Goal: Task Accomplishment & Management: Use online tool/utility

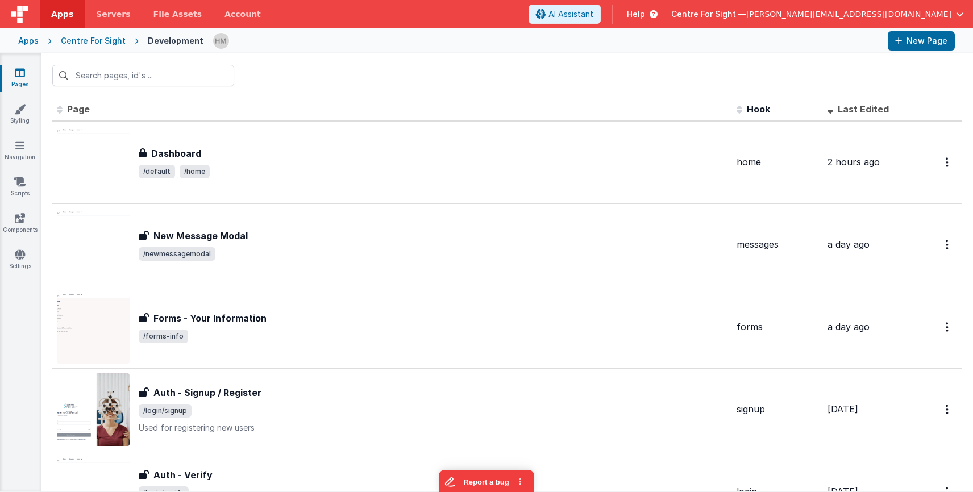
click at [746, 16] on span "Centre For Sight —" at bounding box center [708, 14] width 75 height 11
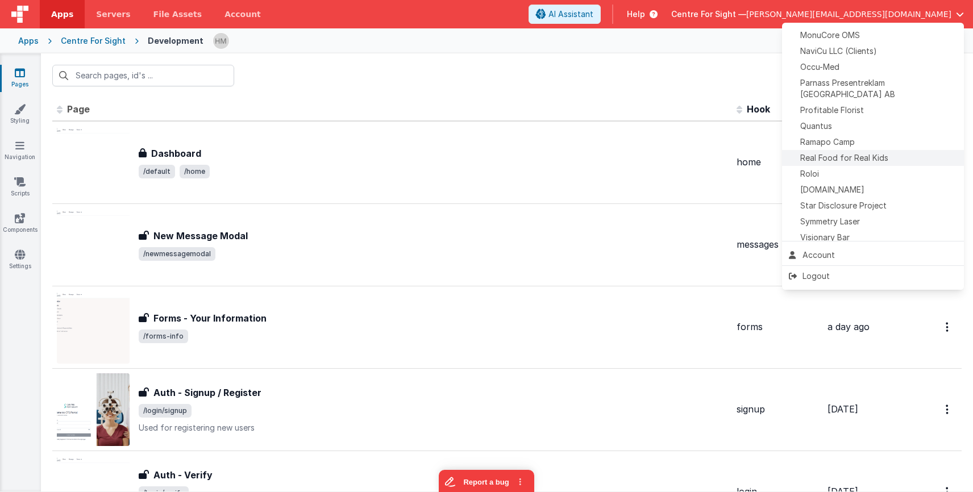
scroll to position [489, 0]
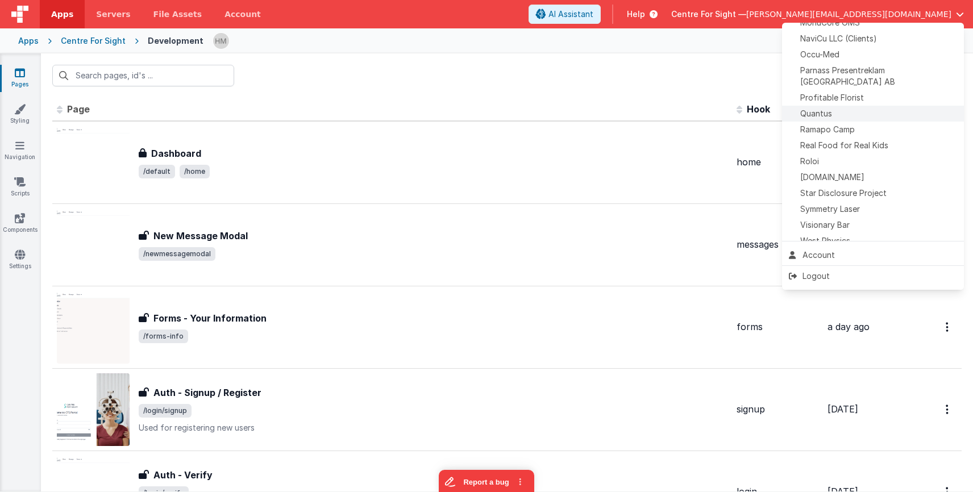
click at [827, 108] on span "Quantus" at bounding box center [816, 113] width 32 height 11
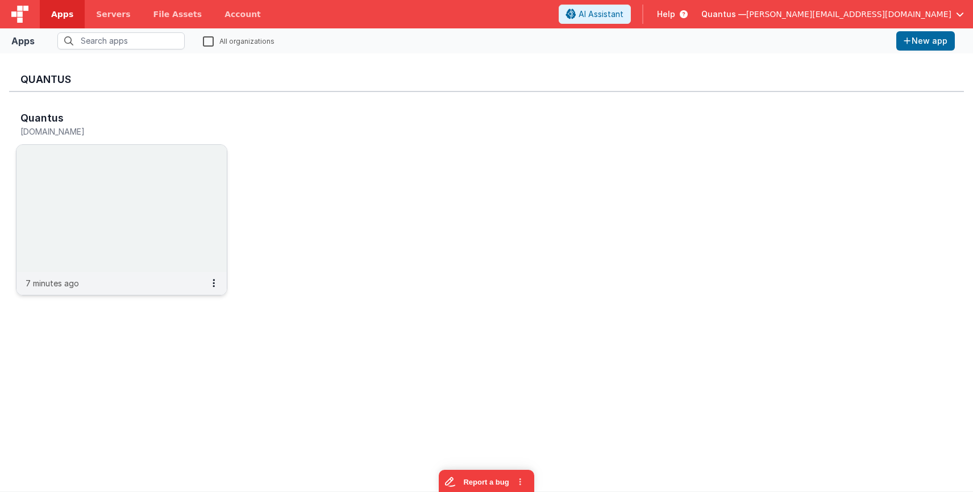
click at [158, 167] on img at bounding box center [121, 208] width 210 height 127
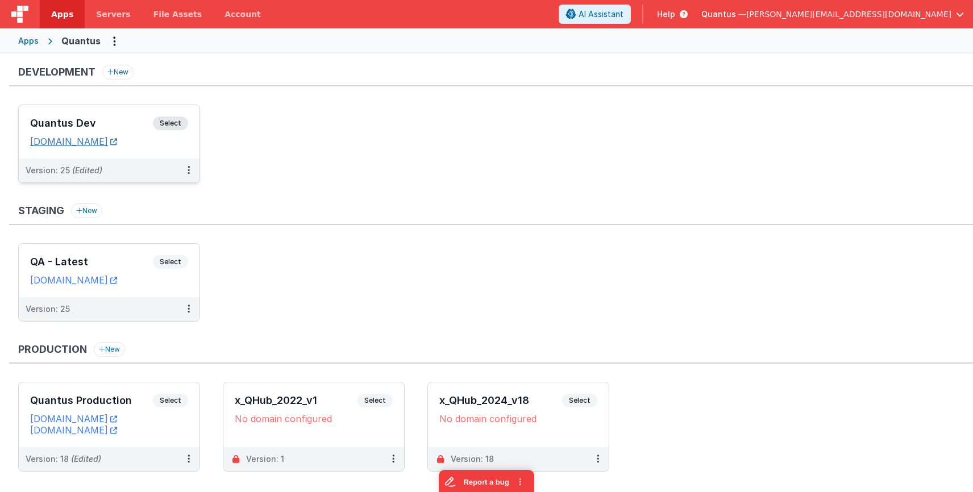
click at [117, 139] on link "[DOMAIN_NAME]" at bounding box center [73, 141] width 87 height 11
click at [103, 118] on h3 "Quantus Dev" at bounding box center [91, 123] width 123 height 11
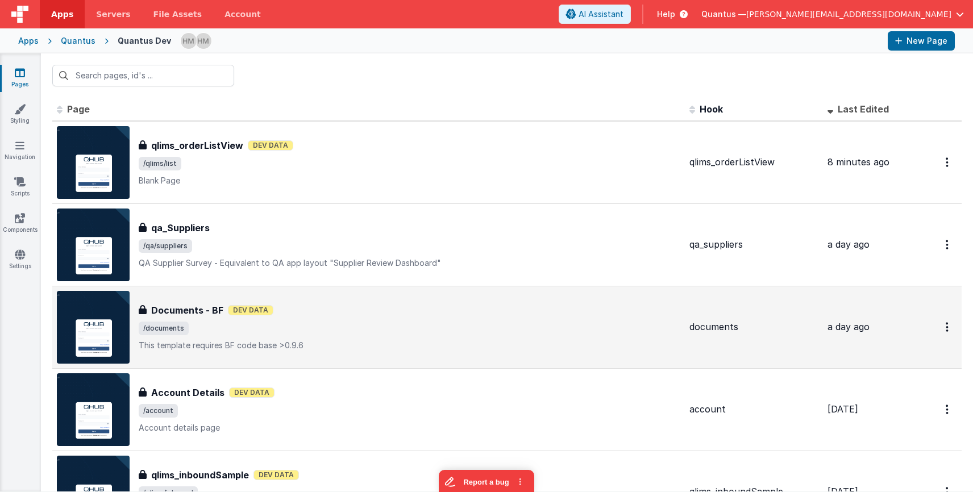
click at [369, 304] on div "Documents - BF Dev Data" at bounding box center [410, 310] width 542 height 14
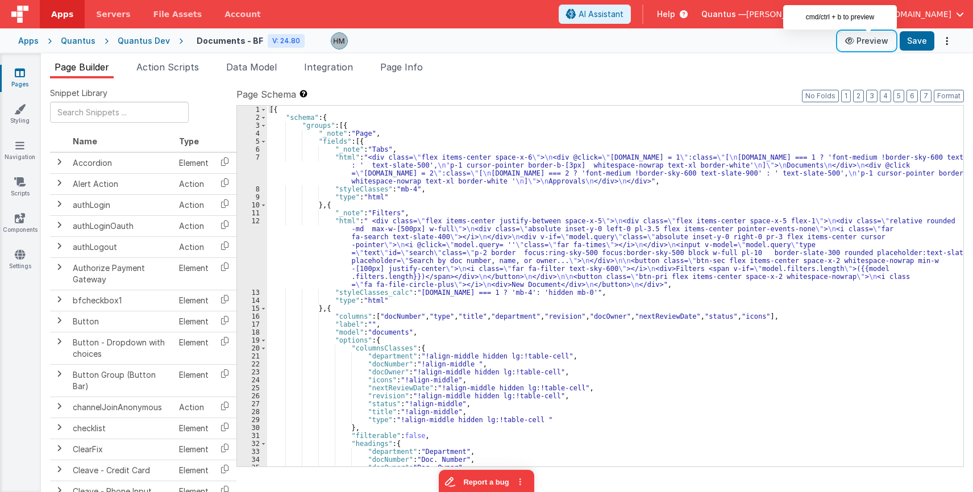
click at [871, 44] on button "Preview" at bounding box center [866, 41] width 57 height 18
click at [264, 341] on span at bounding box center [263, 340] width 6 height 8
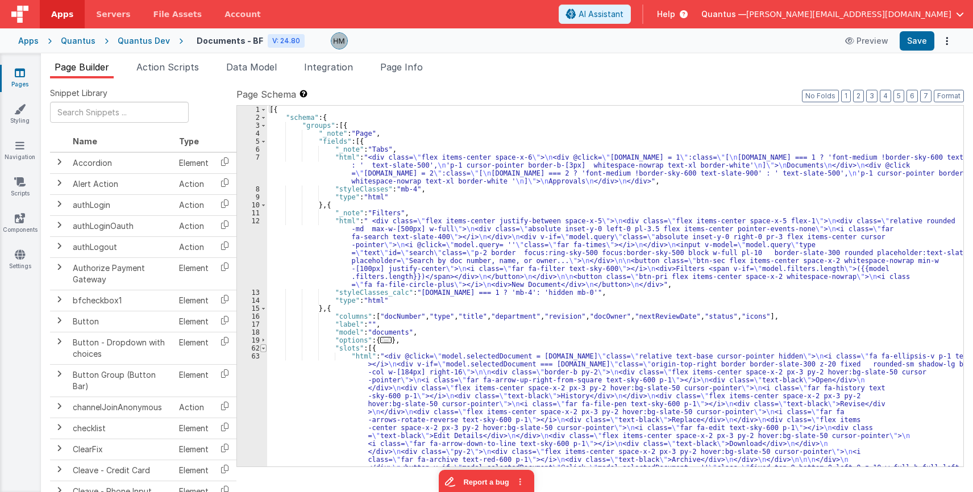
click at [263, 350] on span at bounding box center [263, 348] width 6 height 8
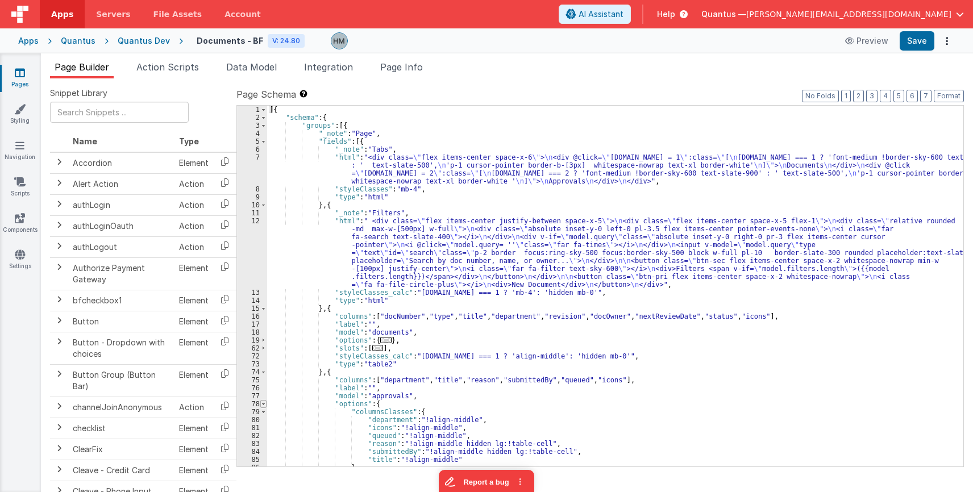
click at [263, 403] on span at bounding box center [263, 404] width 6 height 8
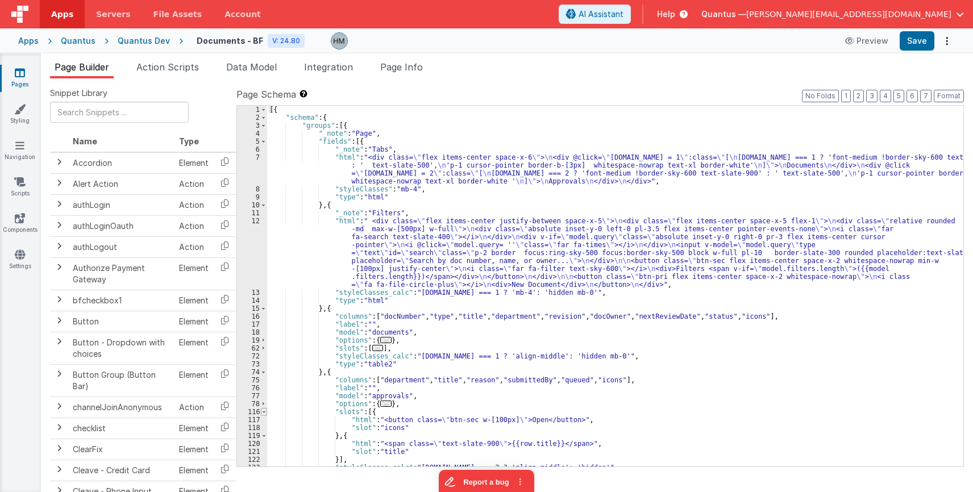
click at [265, 413] on span at bounding box center [264, 412] width 6 height 8
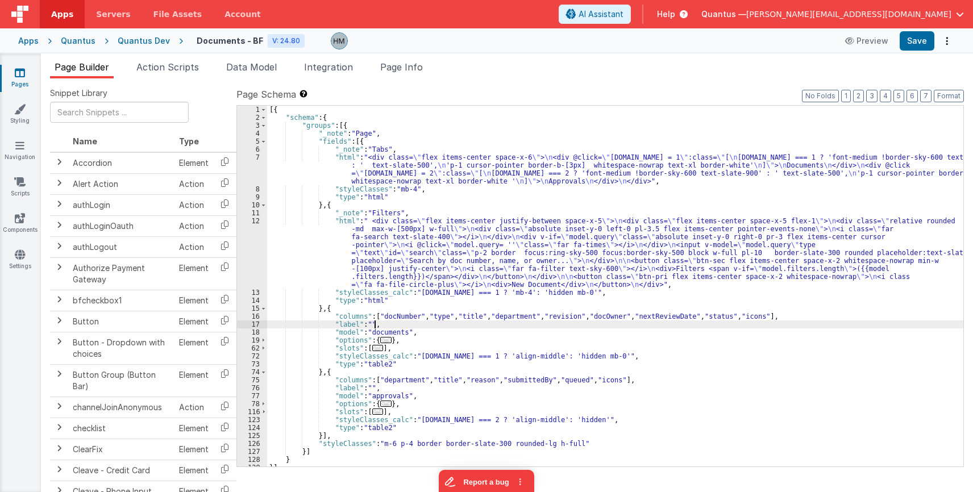
click at [415, 328] on div "[{ "schema" : { "groups" : [{ "_note" : "Page" , "fields" : [{ "_note" : "Tabs"…" at bounding box center [615, 294] width 696 height 377
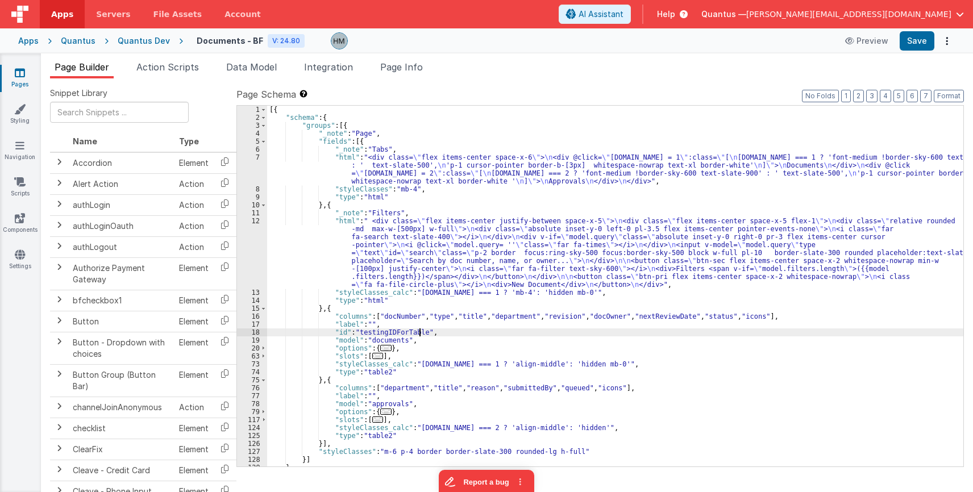
click at [454, 192] on div "[{ "schema" : { "groups" : [{ "_note" : "Page" , "fields" : [{ "_note" : "Tabs"…" at bounding box center [615, 294] width 696 height 377
click at [380, 348] on span "..." at bounding box center [385, 348] width 11 height 6
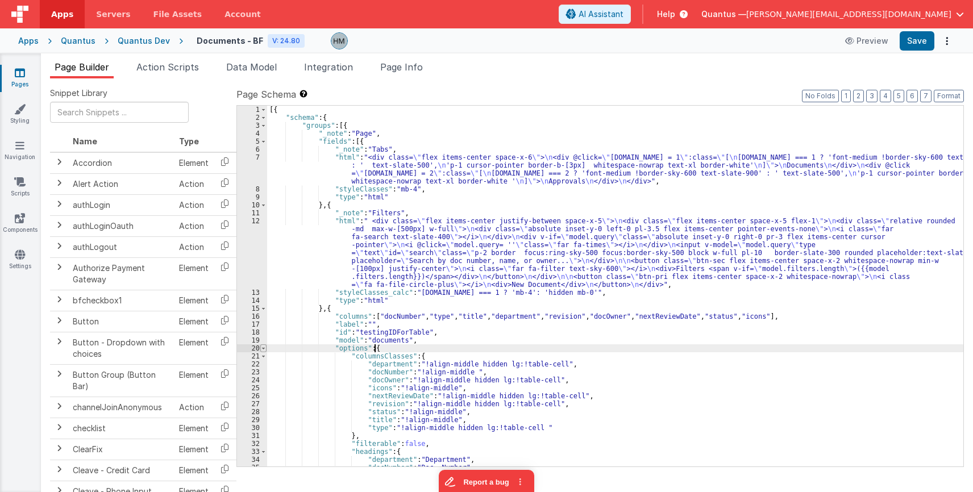
click at [263, 351] on span at bounding box center [263, 348] width 6 height 8
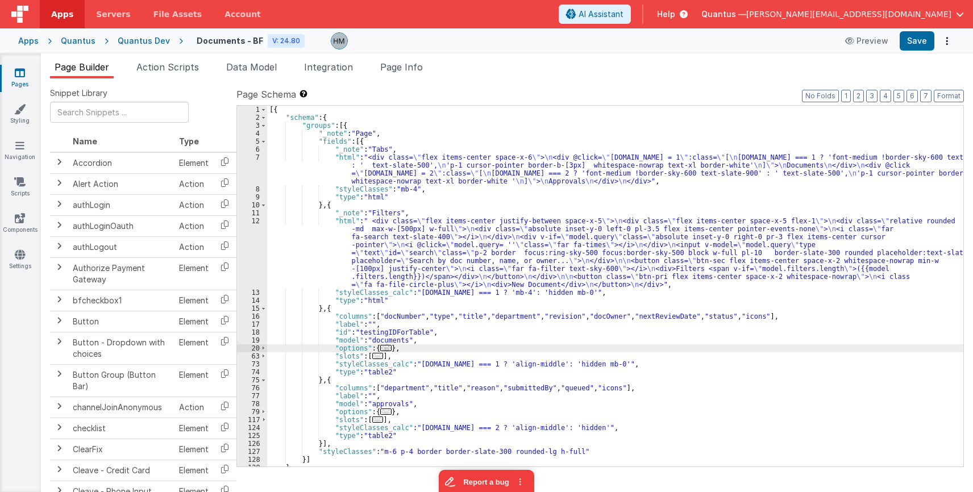
click at [527, 364] on div "[{ "schema" : { "groups" : [{ "_note" : "Page" , "fields" : [{ "_note" : "Tabs"…" at bounding box center [615, 294] width 696 height 377
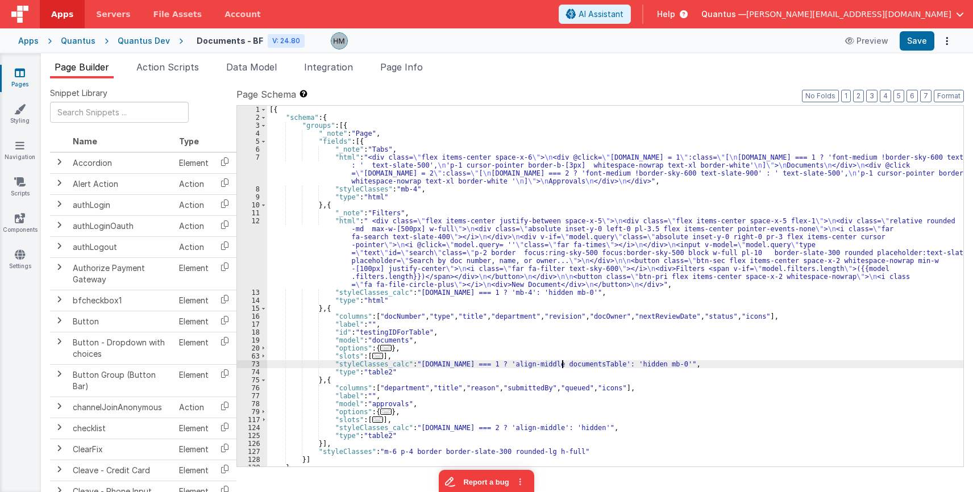
click at [563, 360] on div "[{ "schema" : { "groups" : [{ "_note" : "Page" , "fields" : [{ "_note" : "Tabs"…" at bounding box center [615, 294] width 696 height 377
click at [584, 335] on div "[{ "schema" : { "groups" : [{ "_note" : "Page" , "fields" : [{ "_note" : "Tabs"…" at bounding box center [615, 294] width 696 height 377
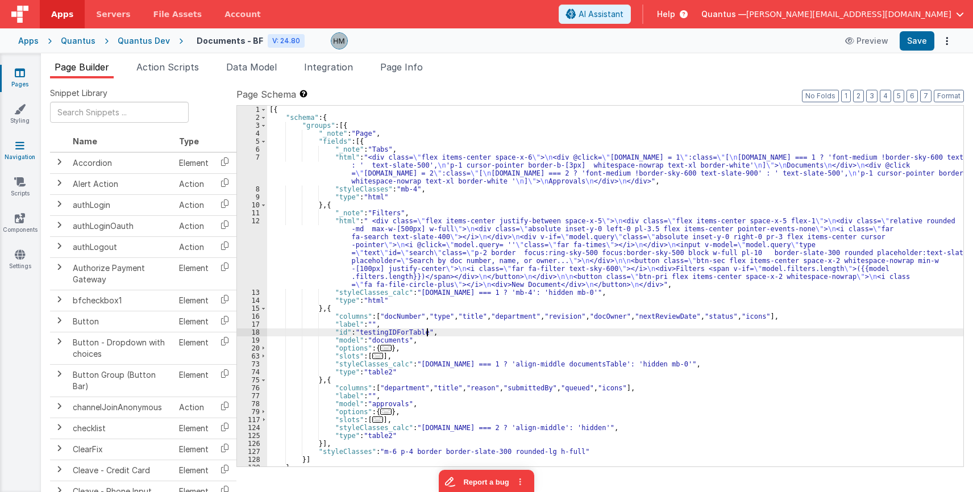
click at [20, 140] on icon at bounding box center [19, 145] width 9 height 11
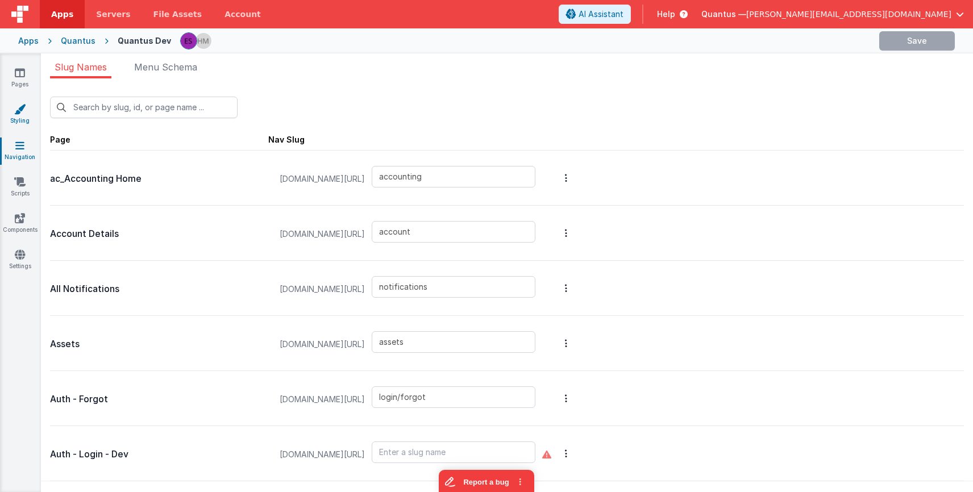
click at [24, 115] on link "Styling" at bounding box center [19, 114] width 41 height 23
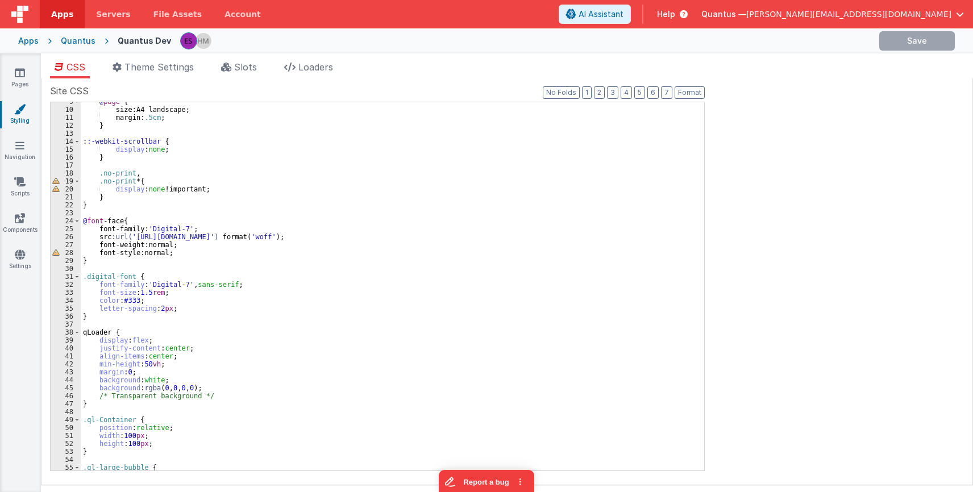
scroll to position [68, 0]
click at [113, 317] on div "@ page { size : A4 landscape ; margin : .5cm ; } : :-webkit-scrollbar { display…" at bounding box center [392, 290] width 623 height 384
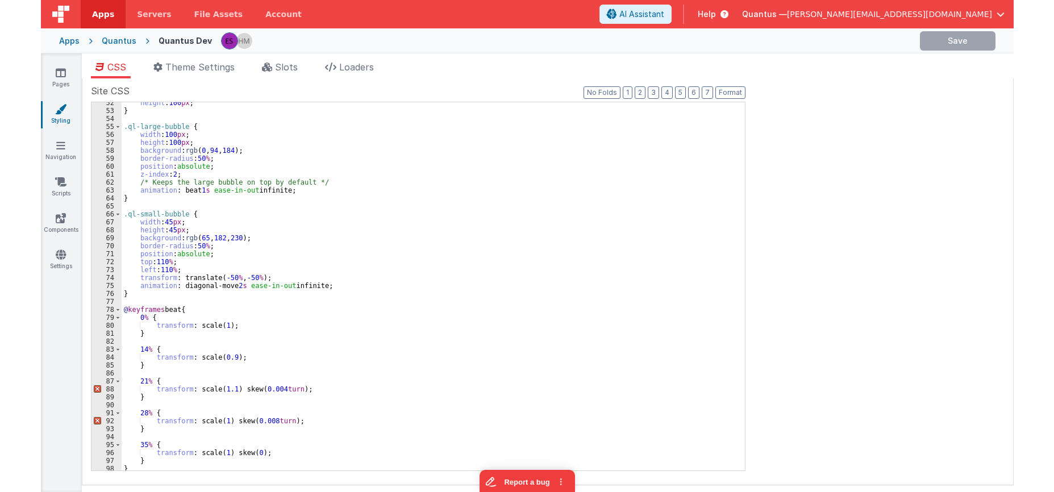
scroll to position [273, 0]
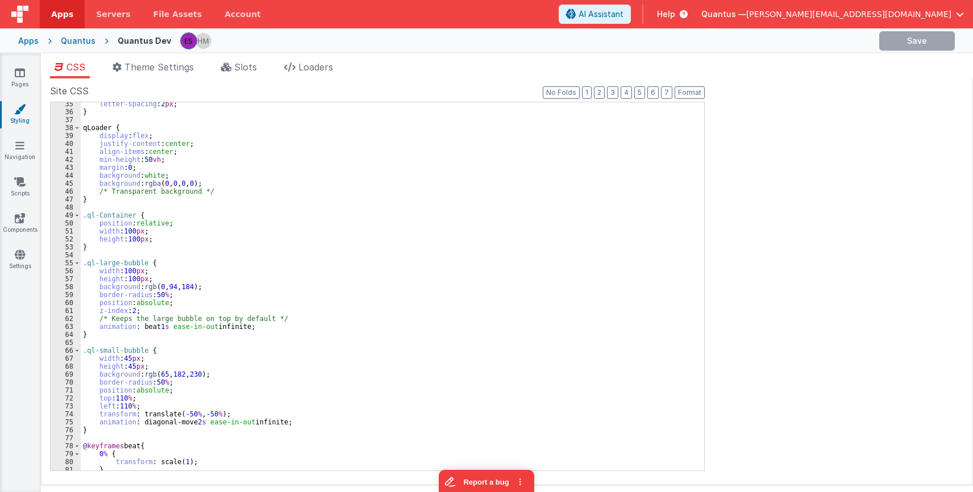
click at [14, 113] on link "Styling" at bounding box center [19, 114] width 41 height 23
click at [16, 74] on icon at bounding box center [20, 72] width 10 height 11
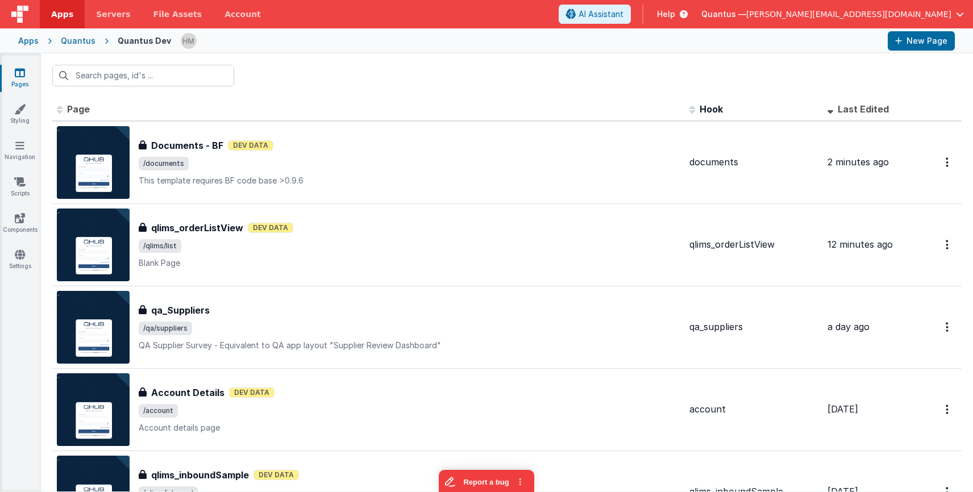
click at [12, 103] on div "Pages Styling Navigation Scripts Components Settings" at bounding box center [20, 272] width 41 height 438
click at [13, 109] on link "Styling" at bounding box center [19, 114] width 41 height 23
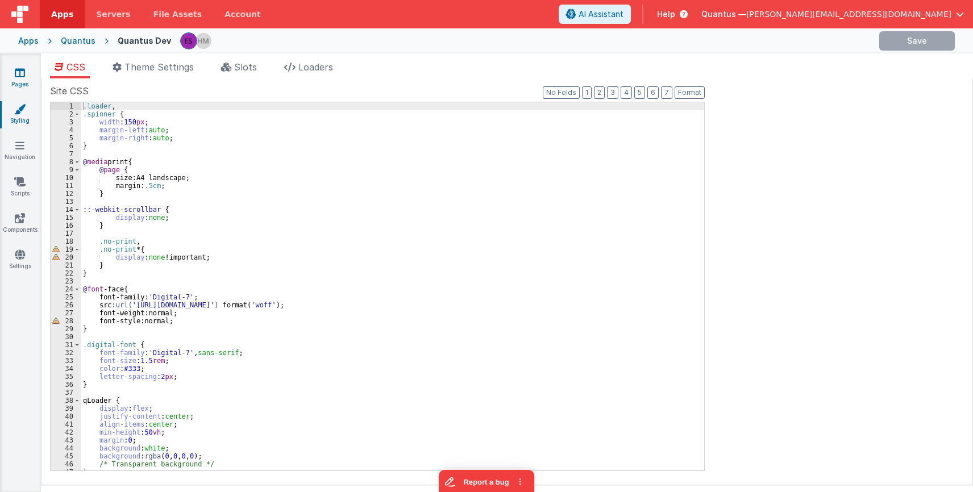
click at [24, 82] on link "Pages" at bounding box center [19, 78] width 41 height 23
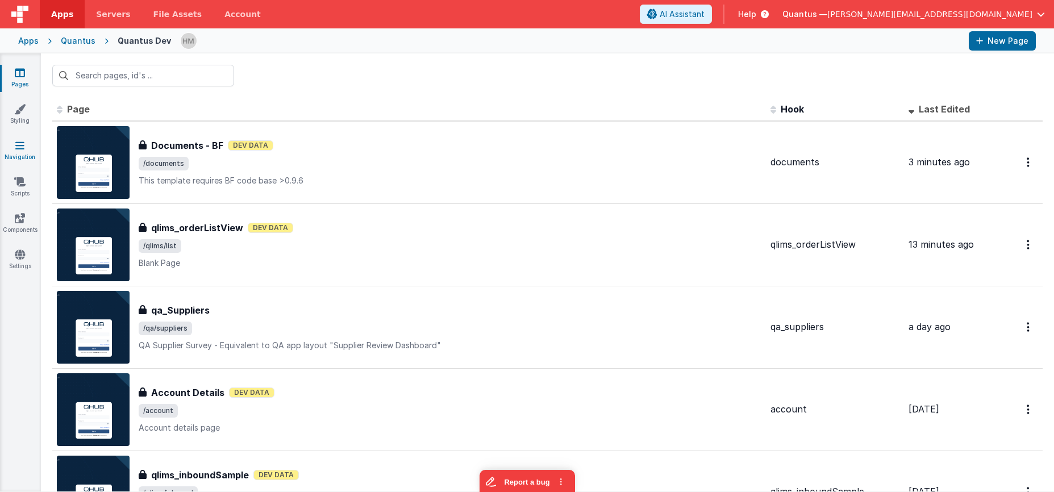
click at [24, 145] on link "Navigation" at bounding box center [19, 151] width 41 height 23
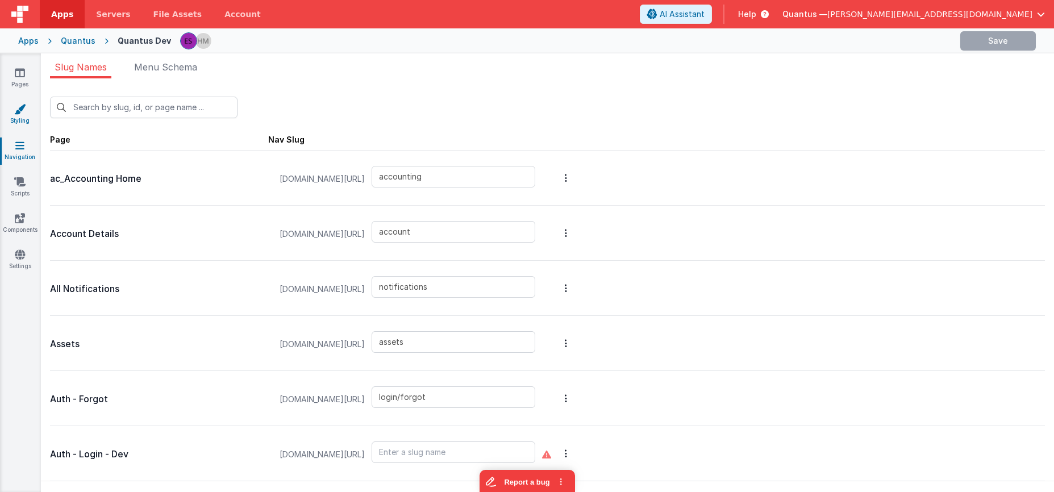
click at [23, 122] on link "Styling" at bounding box center [19, 114] width 41 height 23
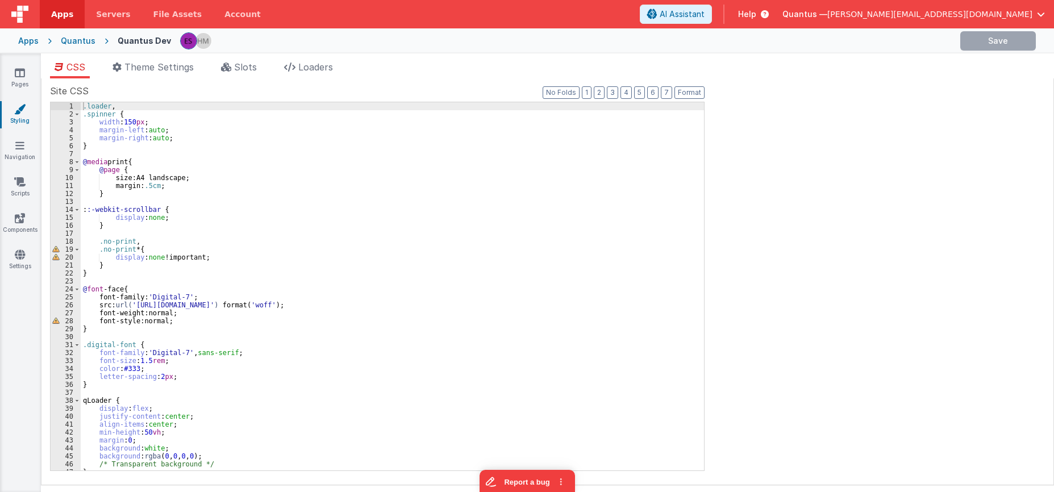
click at [83, 44] on div "Quantus" at bounding box center [78, 40] width 35 height 11
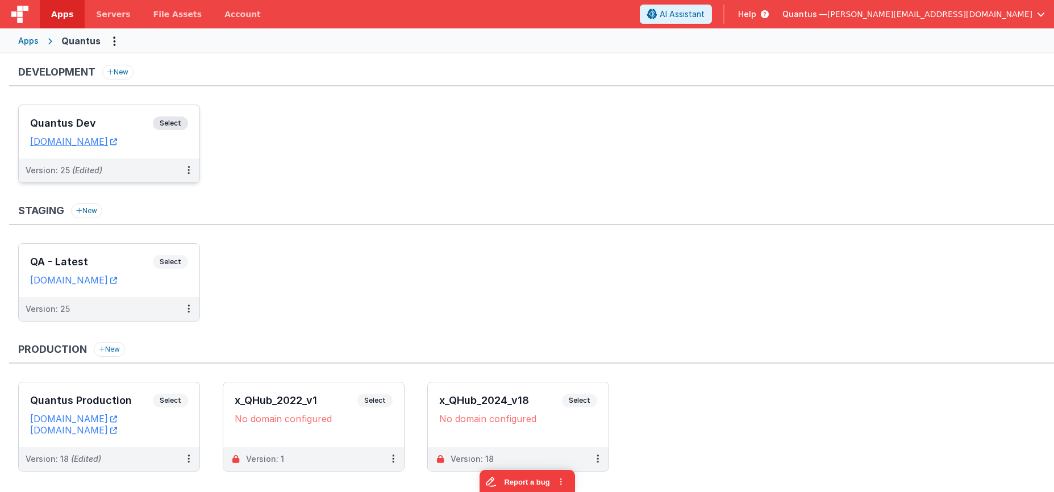
click at [82, 109] on div "Quantus Dev Select URLs [DOMAIN_NAME]" at bounding box center [109, 131] width 181 height 53
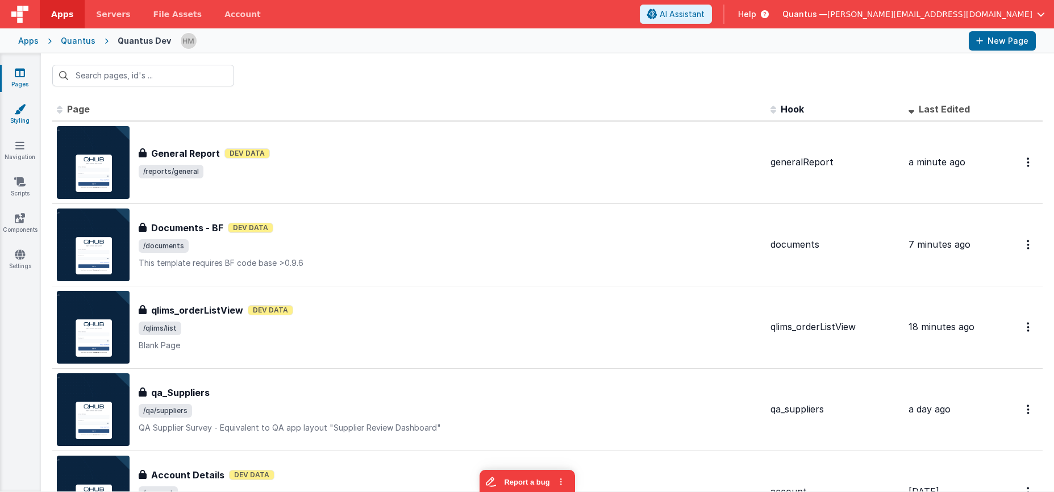
click at [21, 122] on link "Styling" at bounding box center [19, 114] width 41 height 23
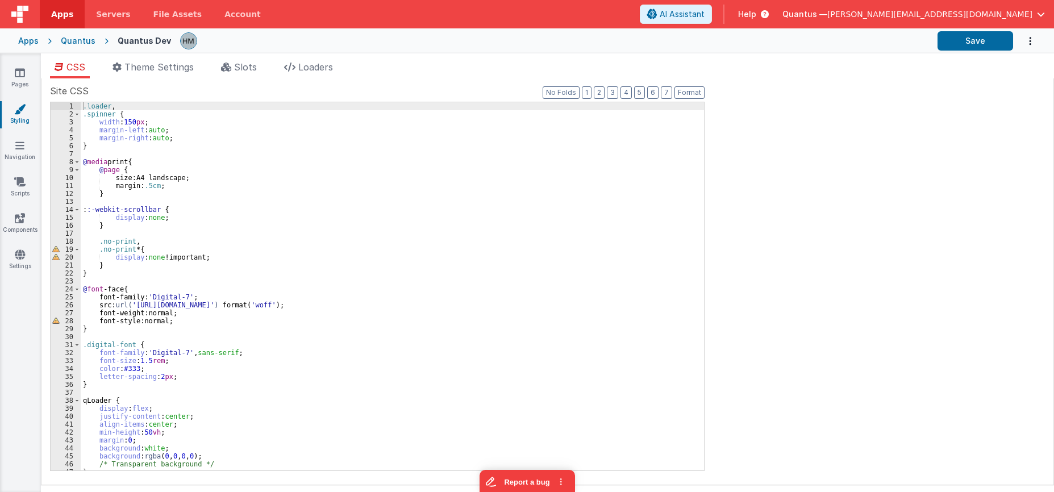
click at [84, 172] on div ".loader , .spinner { width : 150 px ; margin-left : auto ; margin-right : auto …" at bounding box center [392, 294] width 623 height 384
click at [126, 275] on div ".loader , .spinner { width : 150 px ; margin-left : auto ; margin-right : auto …" at bounding box center [392, 294] width 623 height 384
click at [113, 331] on div ".loader , .spinner { width : 150 px ; margin-left : auto ; margin-right : auto …" at bounding box center [392, 294] width 623 height 384
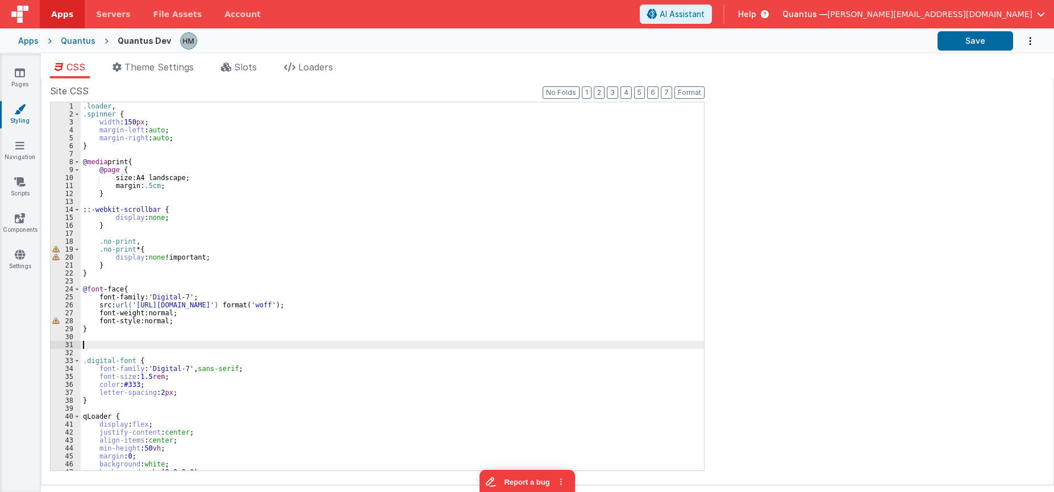
scroll to position [109, 0]
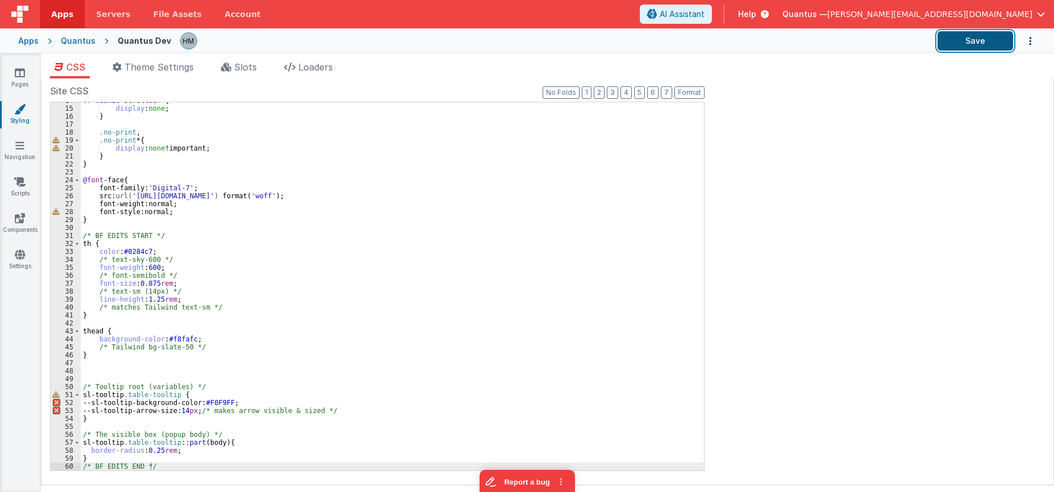
click at [972, 46] on button "Save" at bounding box center [976, 40] width 76 height 19
click at [14, 76] on link "Pages" at bounding box center [19, 78] width 41 height 23
